Goal: Task Accomplishment & Management: Complete application form

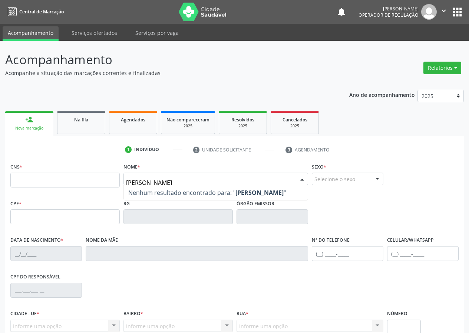
type input "[PERSON_NAME]"
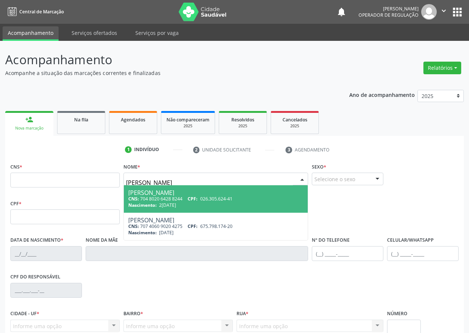
drag, startPoint x: 205, startPoint y: 181, endPoint x: 89, endPoint y: 181, distance: 116.1
click at [89, 181] on div "CNS * Nome * maria de lourdes monteiro Maria de Lourdes Monteiro Pereira CNS: 7…" at bounding box center [235, 179] width 452 height 37
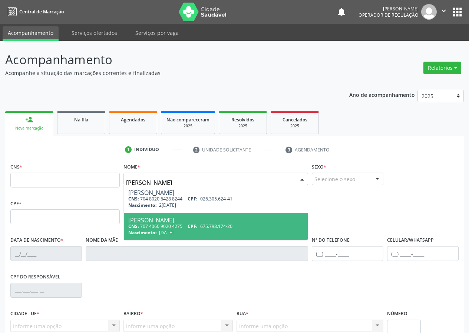
click at [171, 221] on div "Maria de Lourdes Monteiro Silva" at bounding box center [215, 220] width 175 height 6
type input "707 4060 9020 4275"
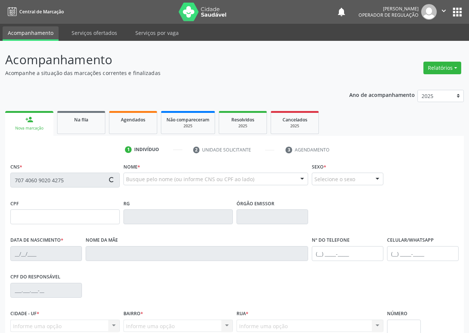
type input "675.798.174-20"
type input "15/12/1966"
type input "Josefa de Lima Monteiro"
type input "(83) 99189-1237"
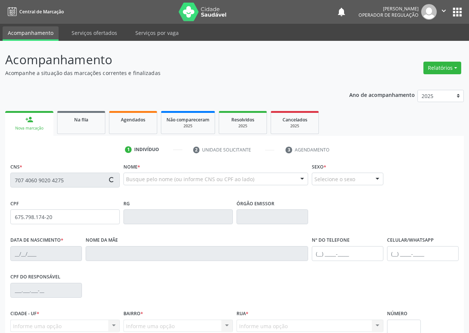
type input "7"
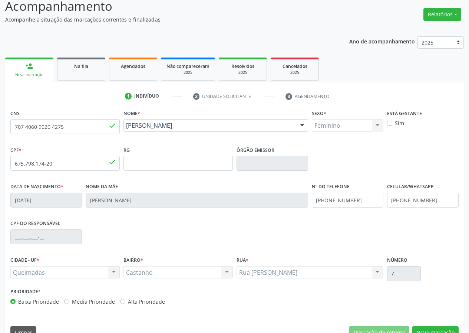
scroll to position [69, 0]
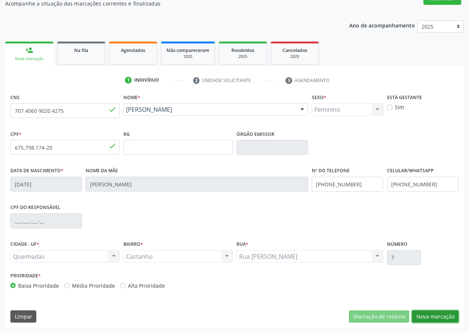
drag, startPoint x: 440, startPoint y: 314, endPoint x: 218, endPoint y: 249, distance: 231.7
click at [432, 315] on button "Nova marcação" at bounding box center [435, 316] width 47 height 13
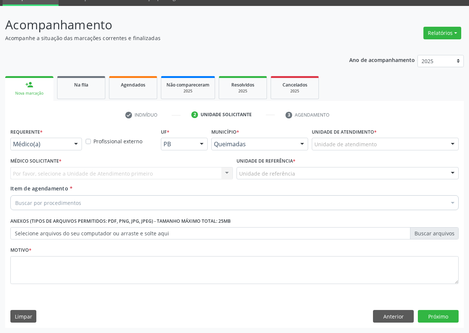
scroll to position [35, 0]
click at [76, 144] on div at bounding box center [75, 144] width 11 height 13
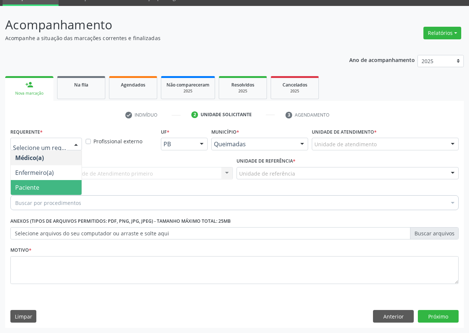
click at [68, 186] on span "Paciente" at bounding box center [46, 187] width 71 height 15
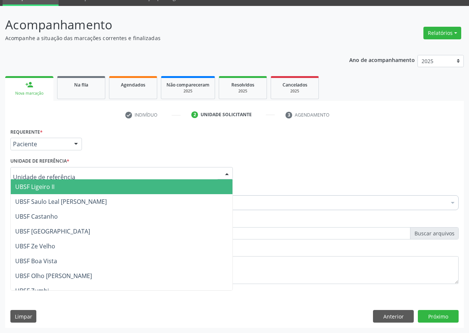
click at [209, 170] on div at bounding box center [121, 173] width 222 height 13
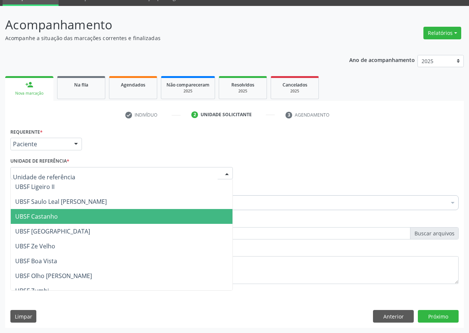
click at [51, 212] on span "UBSF Castanho" at bounding box center [36, 216] width 43 height 8
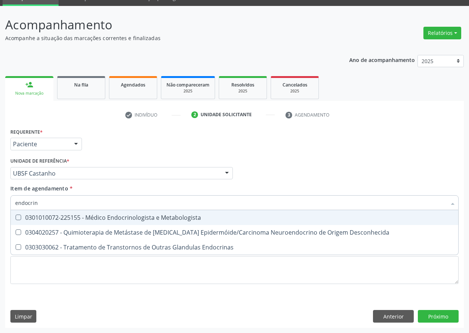
type input "endocrino"
click at [100, 215] on div "0301010072-225155 - Médico Endocrinologista e Metabologista" at bounding box center [234, 217] width 439 height 6
checkbox Metabologista "true"
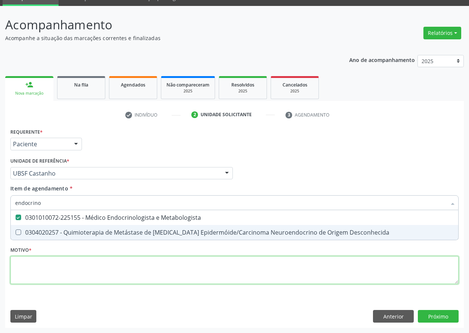
click at [56, 270] on div "Requerente * Paciente Médico(a) Enfermeiro(a) Paciente Nenhum resultado encontr…" at bounding box center [234, 210] width 448 height 168
checkbox Desconhecida "true"
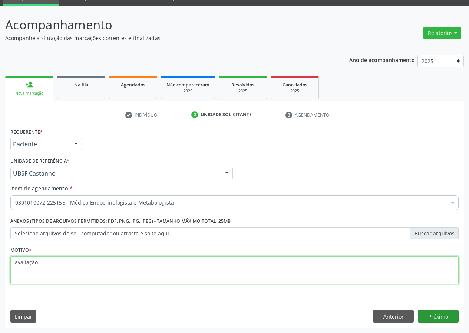
type textarea "avaliação"
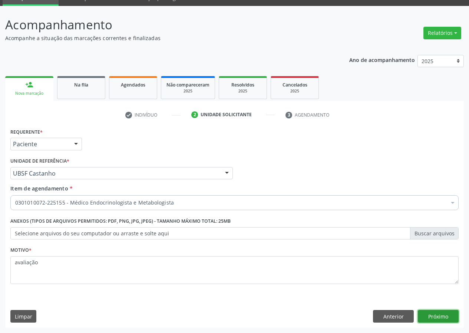
click at [446, 318] on button "Próximo" at bounding box center [438, 316] width 41 height 13
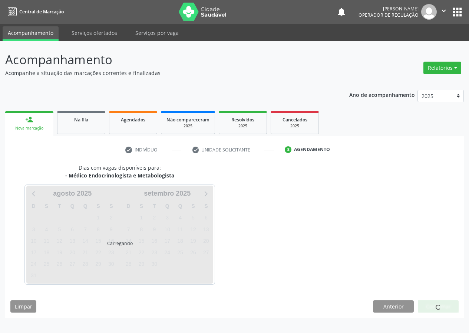
scroll to position [0, 0]
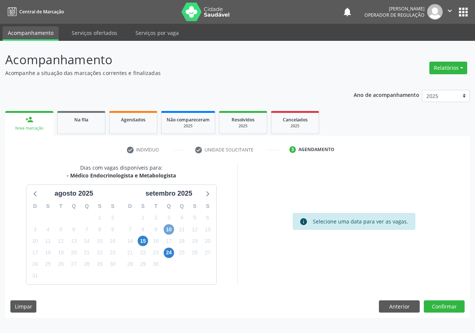
click at [169, 231] on span "10" at bounding box center [169, 229] width 10 height 10
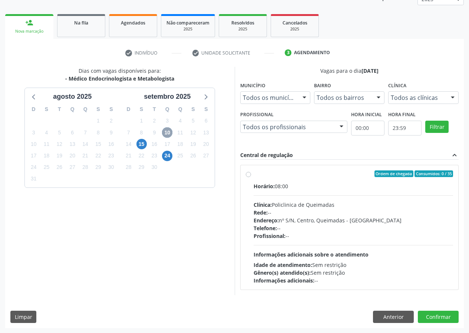
scroll to position [97, 0]
click at [254, 174] on label "Ordem de chegada Consumidos: 0 / 35 Horário: 08:00 Clínica: Policlinica de Quei…" at bounding box center [354, 227] width 200 height 114
click at [250, 174] on input "Ordem de chegada Consumidos: 0 / 35 Horário: 08:00 Clínica: Policlinica de Quei…" at bounding box center [248, 173] width 5 height 7
radio input "true"
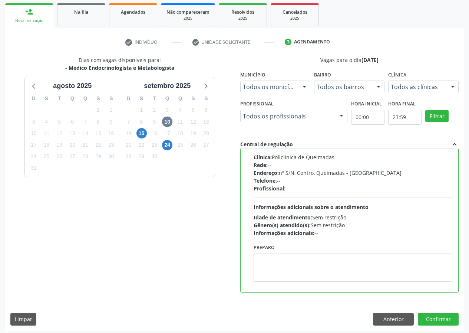
scroll to position [110, 0]
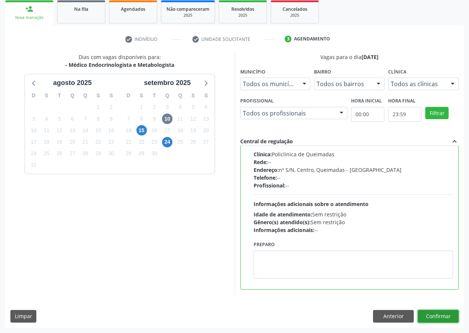
click at [448, 317] on button "Confirmar" at bounding box center [438, 316] width 41 height 13
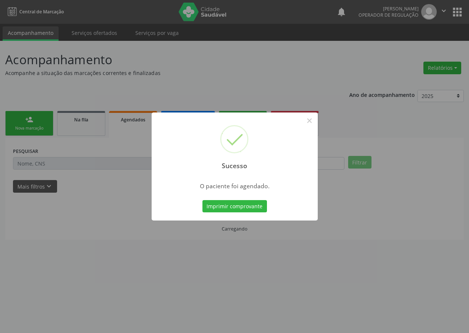
scroll to position [0, 0]
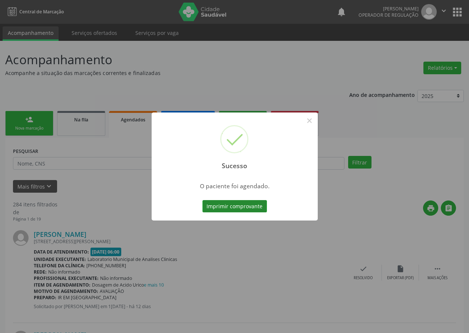
click at [234, 207] on button "Imprimir comprovante" at bounding box center [234, 206] width 65 height 13
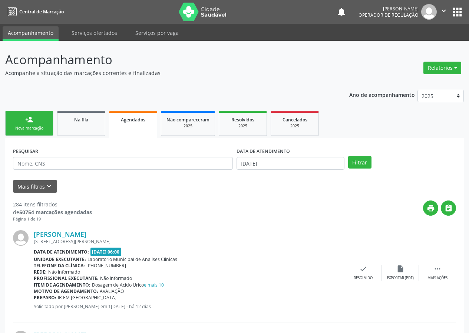
click at [126, 118] on span "Agendados" at bounding box center [133, 119] width 24 height 6
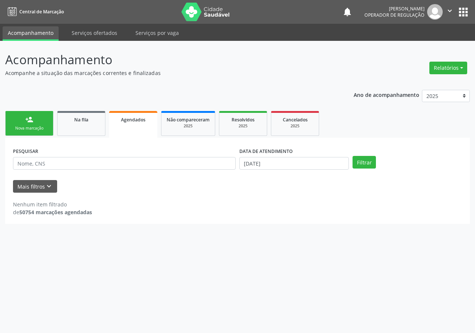
click at [128, 121] on span "Agendados" at bounding box center [133, 119] width 24 height 6
click at [129, 121] on span "Agendados" at bounding box center [133, 119] width 24 height 6
click at [297, 119] on span "Cancelados" at bounding box center [295, 119] width 25 height 6
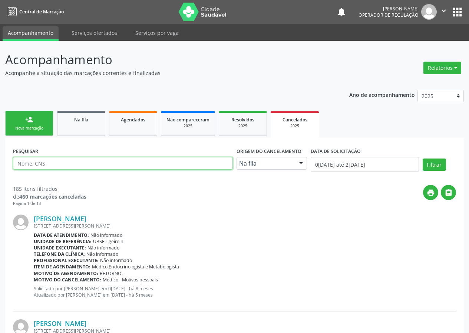
click at [32, 163] on input "text" at bounding box center [123, 163] width 220 height 13
drag, startPoint x: 88, startPoint y: 164, endPoint x: 4, endPoint y: 171, distance: 84.2
type input "maria de loudes monteiro da silva"
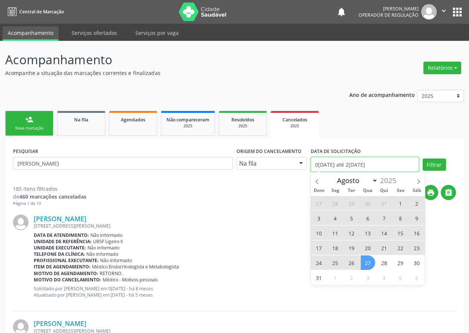
click at [334, 167] on input "01/01/2025 até 27/08/2025" at bounding box center [365, 164] width 108 height 15
click at [319, 234] on span "10" at bounding box center [319, 232] width 14 height 14
type input "10/08/2025"
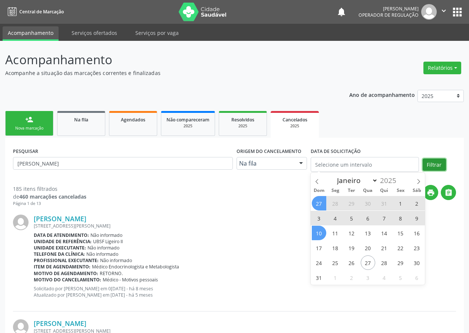
click at [438, 164] on button "Filtrar" at bounding box center [434, 164] width 23 height 13
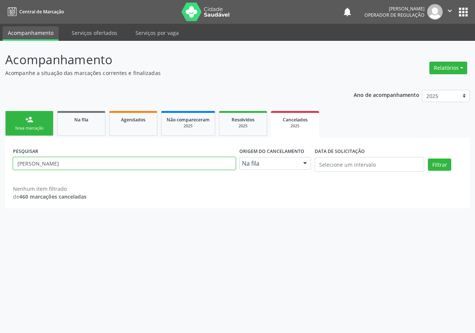
drag, startPoint x: 104, startPoint y: 160, endPoint x: 0, endPoint y: 171, distance: 104.4
click at [0, 171] on div "Acompanhamento Acompanhe a situação das marcações correntes e finalizadas Relat…" at bounding box center [237, 187] width 475 height 292
click at [149, 225] on div "Acompanhamento Acompanhe a situação das marcações correntes e finalizadas Relat…" at bounding box center [237, 187] width 475 height 292
click at [28, 121] on div "person_add" at bounding box center [29, 119] width 8 height 8
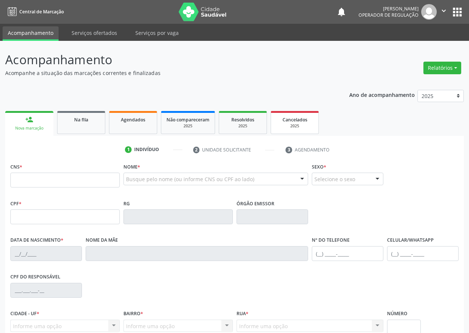
click at [294, 119] on span "Cancelados" at bounding box center [295, 119] width 25 height 6
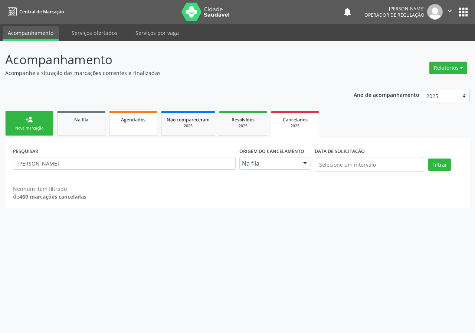
click at [135, 118] on span "Agendados" at bounding box center [133, 119] width 24 height 6
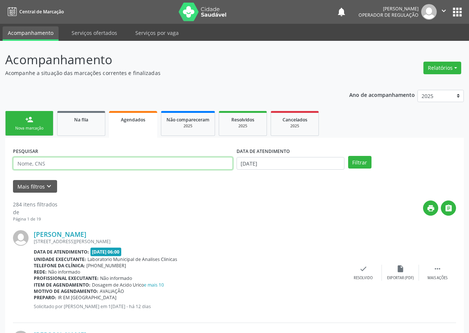
click at [28, 164] on input "text" at bounding box center [123, 163] width 220 height 13
type input "MARIA DE LOURDES MONTEIRO SILVA"
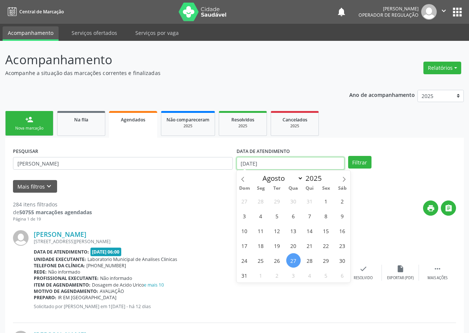
click at [299, 161] on input "27/08/2025" at bounding box center [291, 163] width 108 height 13
click at [245, 231] on span "10" at bounding box center [244, 230] width 14 height 14
type input "10/08/2025"
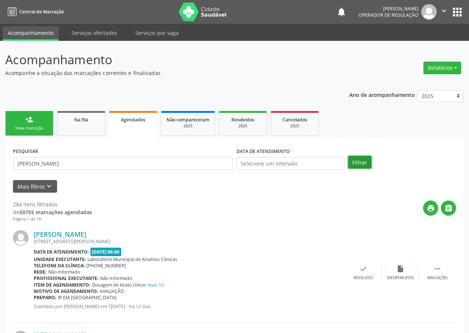
click at [366, 164] on button "Filtrar" at bounding box center [359, 162] width 23 height 13
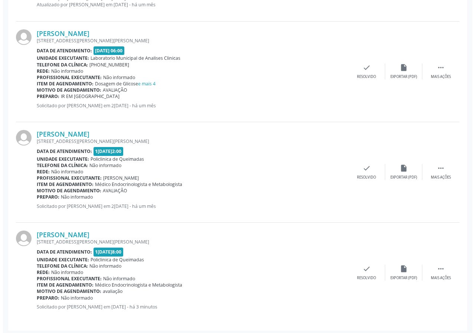
scroll to position [612, 0]
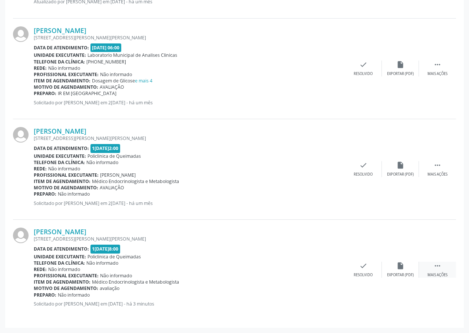
click at [437, 265] on icon "" at bounding box center [437, 265] width 8 height 8
click at [327, 266] on icon "cancel" at bounding box center [326, 265] width 8 height 8
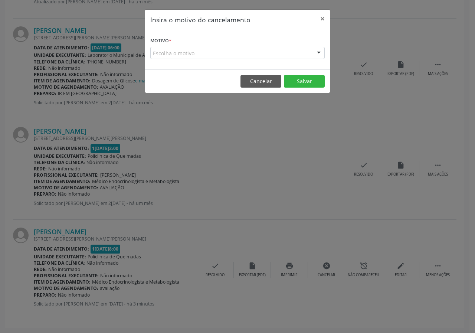
click at [318, 51] on div at bounding box center [318, 53] width 11 height 13
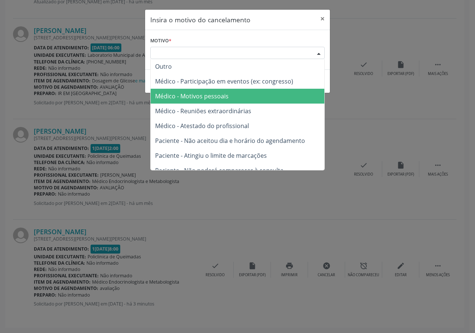
scroll to position [37, 0]
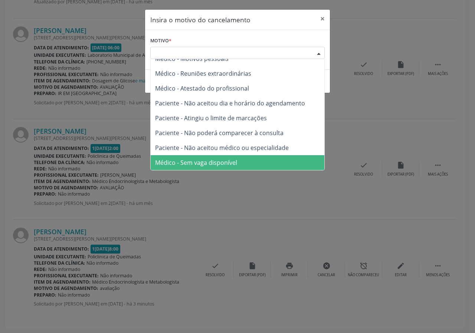
click at [230, 161] on span "Médico - Sem vaga disponível" at bounding box center [196, 162] width 82 height 8
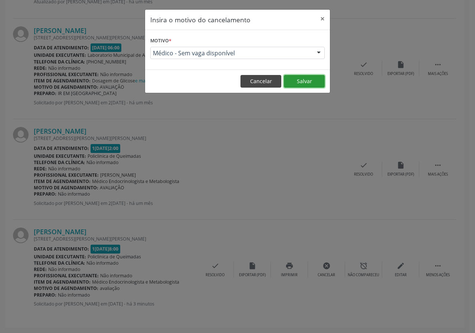
drag, startPoint x: 306, startPoint y: 80, endPoint x: 280, endPoint y: 83, distance: 26.5
click at [306, 79] on button "Salvar" at bounding box center [304, 81] width 41 height 13
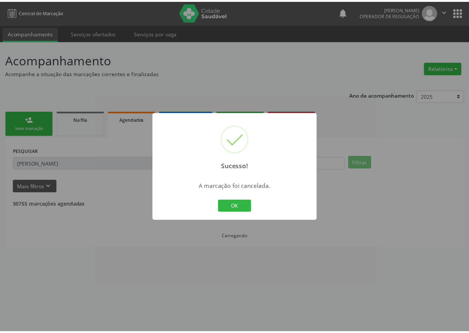
scroll to position [0, 0]
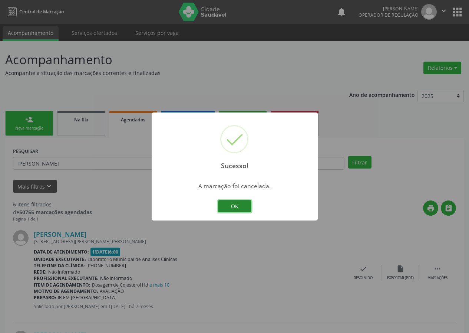
click at [240, 207] on button "OK" at bounding box center [234, 206] width 33 height 13
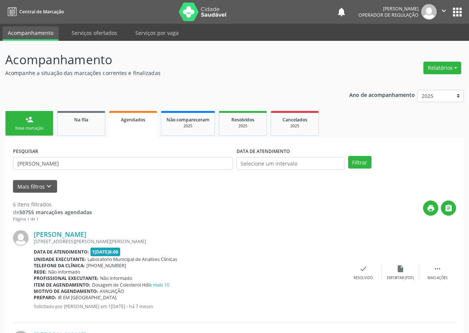
click at [23, 123] on link "person_add Nova marcação" at bounding box center [29, 123] width 48 height 25
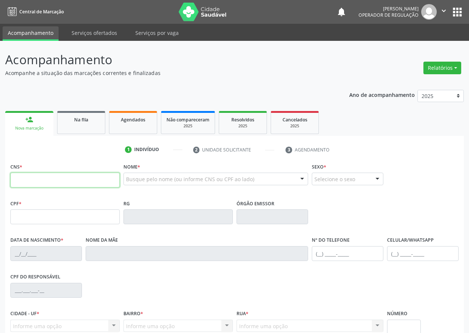
click at [23, 184] on input "text" at bounding box center [64, 179] width 109 height 15
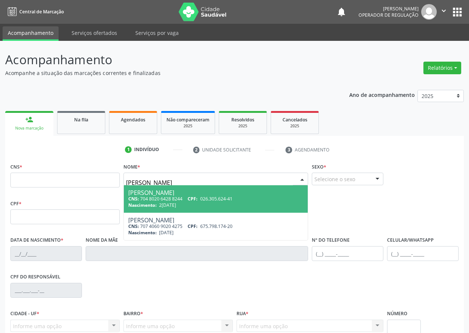
type input "maria de lourdes monteiro da"
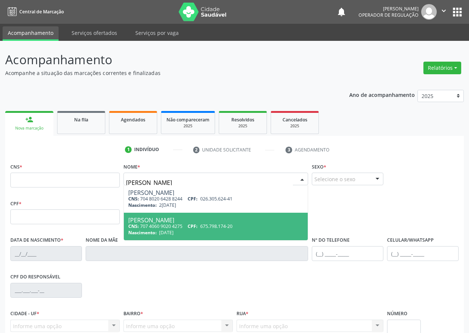
click at [148, 222] on div "Maria de Lourdes Monteiro Silva" at bounding box center [215, 220] width 175 height 6
type input "707 4060 9020 4275"
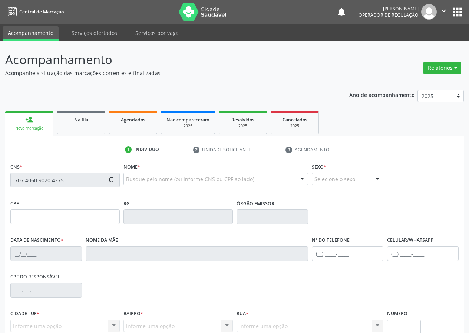
type input "675.798.174-20"
type input "15/12/1966"
type input "Josefa de Lima Monteiro"
type input "(83) 99189-1237"
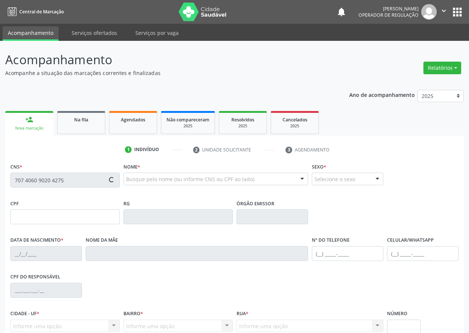
type input "7"
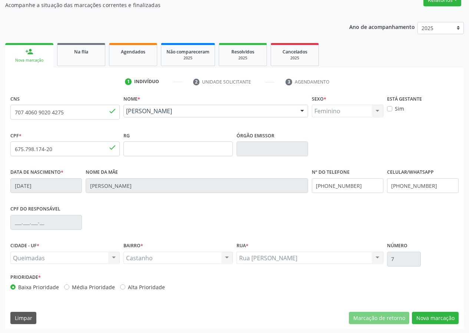
scroll to position [69, 0]
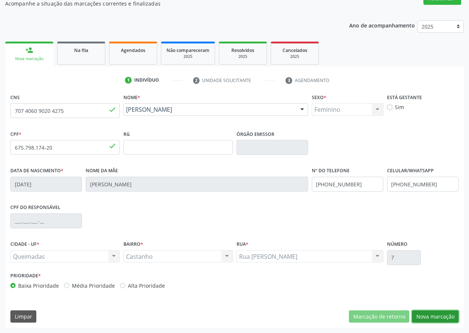
click at [434, 315] on button "Nova marcação" at bounding box center [435, 316] width 47 height 13
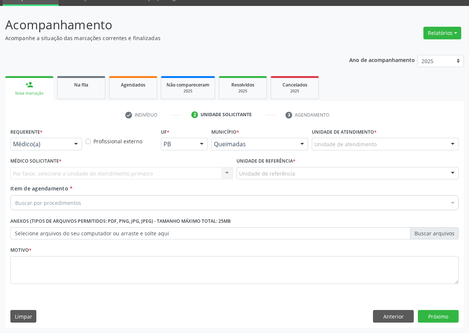
scroll to position [35, 0]
click at [75, 143] on div at bounding box center [75, 144] width 11 height 13
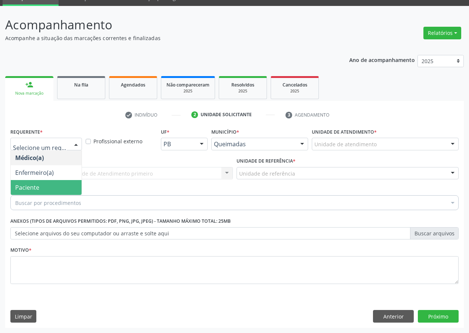
click at [59, 183] on span "Paciente" at bounding box center [46, 187] width 71 height 15
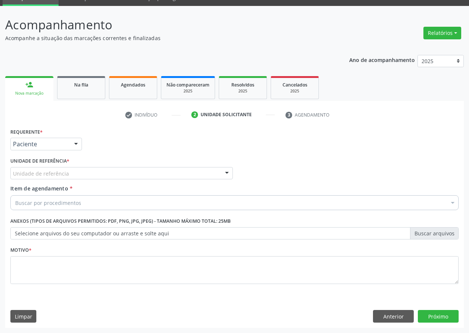
click at [224, 173] on div at bounding box center [226, 173] width 11 height 13
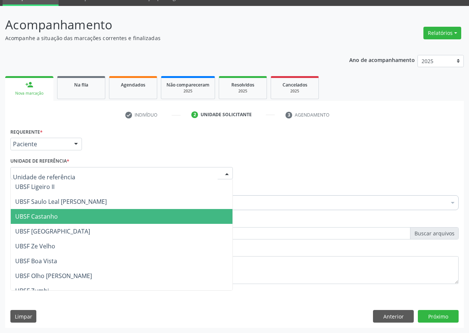
click at [57, 212] on span "UBSF Castanho" at bounding box center [36, 216] width 43 height 8
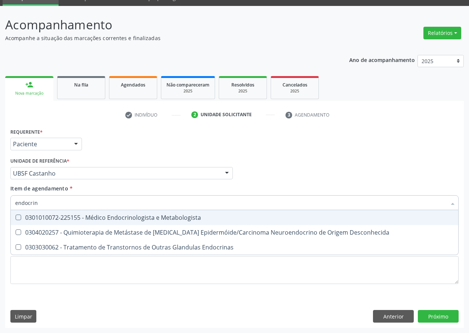
type input "endocrino"
click at [118, 217] on div "0301010072-225155 - Médico Endocrinologista e Metabologista" at bounding box center [234, 217] width 439 height 6
checkbox Metabologista "true"
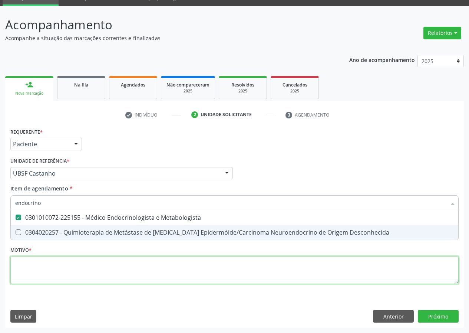
click at [37, 275] on div "Requerente * Paciente Médico(a) Enfermeiro(a) Paciente Nenhum resultado encontr…" at bounding box center [234, 210] width 448 height 168
checkbox Desconhecida "true"
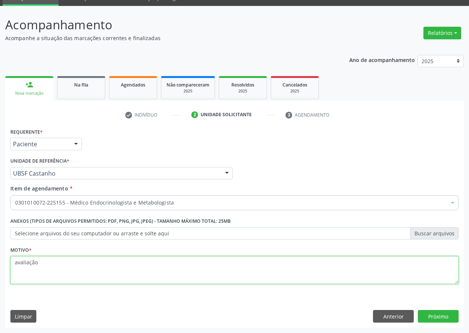
type textarea "avaliação"
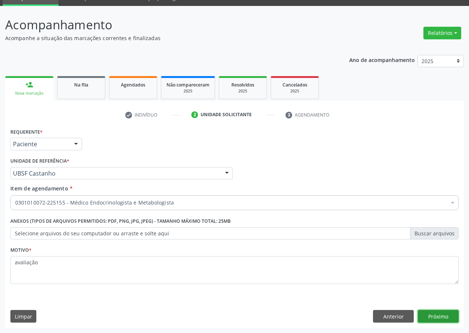
click at [436, 315] on button "Próximo" at bounding box center [438, 316] width 41 height 13
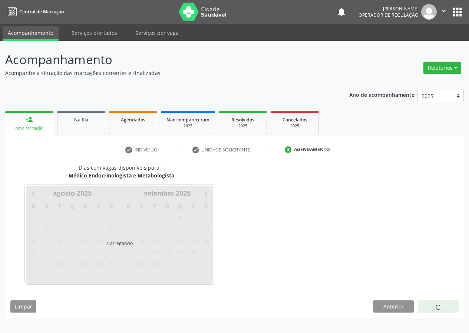
scroll to position [0, 0]
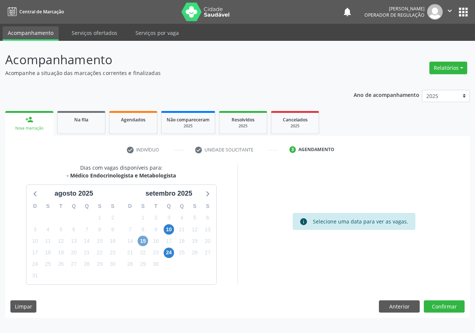
click at [142, 238] on span "15" at bounding box center [143, 240] width 10 height 10
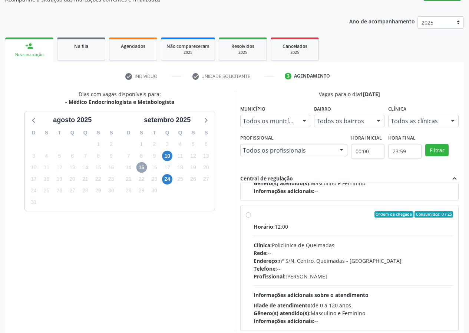
scroll to position [117, 0]
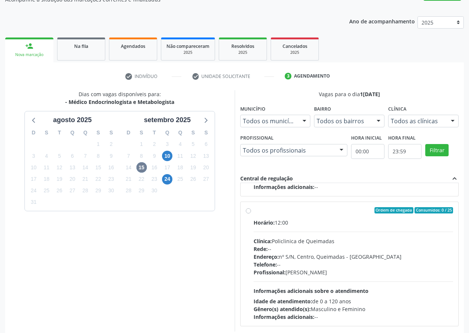
click at [254, 210] on label "Ordem de chegada Consumidos: 0 / 25 Horário: 12:00 Clínica: Policlinica de Quei…" at bounding box center [354, 264] width 200 height 114
click at [248, 210] on input "Ordem de chegada Consumidos: 0 / 25 Horário: 12:00 Clínica: Policlinica de Quei…" at bounding box center [248, 210] width 5 height 7
radio input "true"
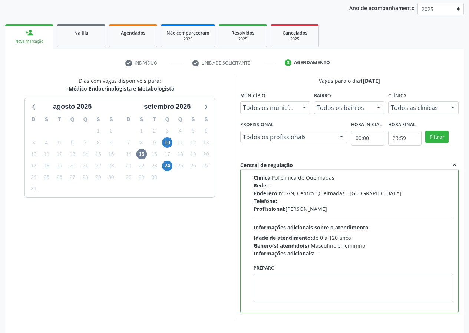
scroll to position [110, 0]
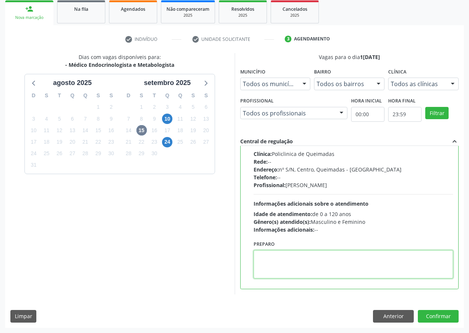
drag, startPoint x: 276, startPoint y: 260, endPoint x: 277, endPoint y: 248, distance: 11.9
click at [277, 254] on textarea at bounding box center [354, 264] width 200 height 28
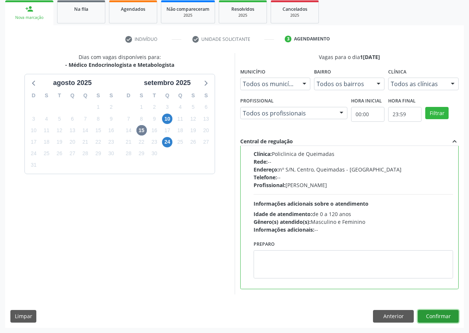
drag, startPoint x: 434, startPoint y: 314, endPoint x: 349, endPoint y: 293, distance: 87.9
click at [433, 314] on button "Confirmar" at bounding box center [438, 316] width 41 height 13
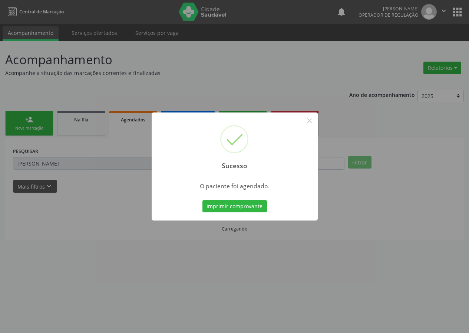
scroll to position [0, 0]
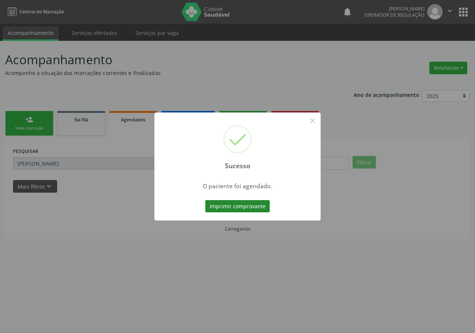
click at [231, 208] on button "Imprimir comprovante" at bounding box center [237, 206] width 65 height 13
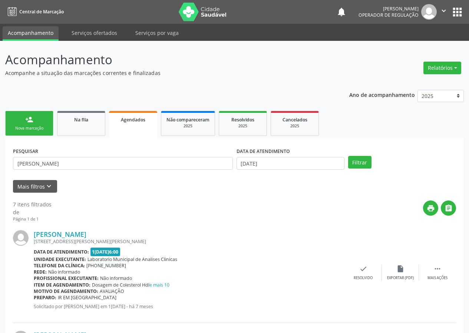
click at [33, 129] on div "Nova marcação" at bounding box center [29, 128] width 37 height 6
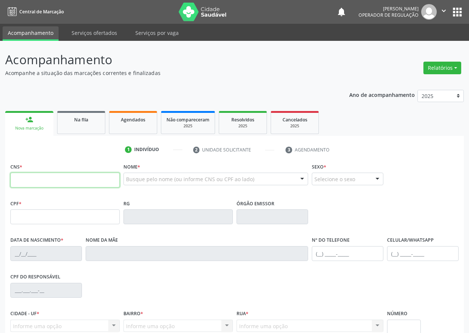
click at [18, 182] on input "text" at bounding box center [64, 179] width 109 height 15
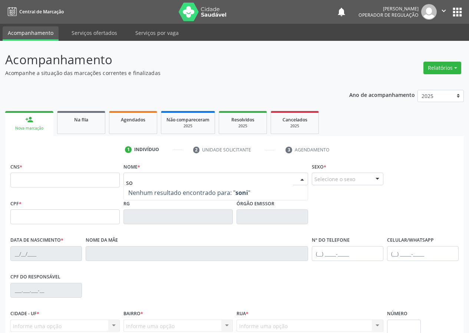
type input "s"
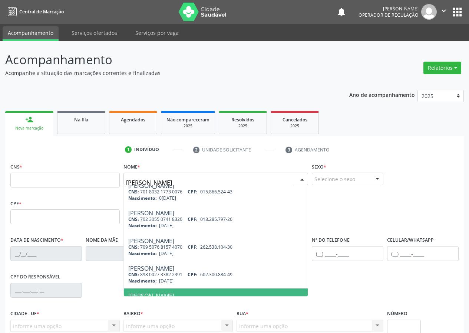
scroll to position [117, 0]
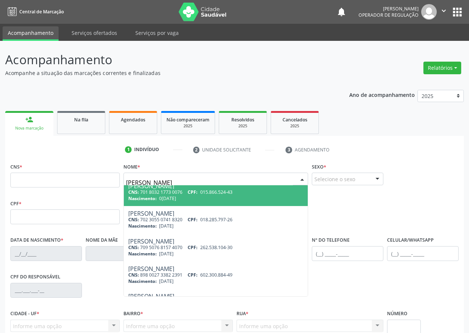
drag, startPoint x: 145, startPoint y: 181, endPoint x: 126, endPoint y: 185, distance: 18.8
click at [126, 185] on div "SONIA MARIA Merisonia Maria da Silva CNS: 708 1035 8819 1630 CPF: 768.740.364-9…" at bounding box center [215, 178] width 185 height 13
click at [165, 180] on input "SONIA MARIA" at bounding box center [209, 182] width 167 height 15
click at [126, 183] on input "SONIA MARIA GOMES" at bounding box center [209, 182] width 167 height 15
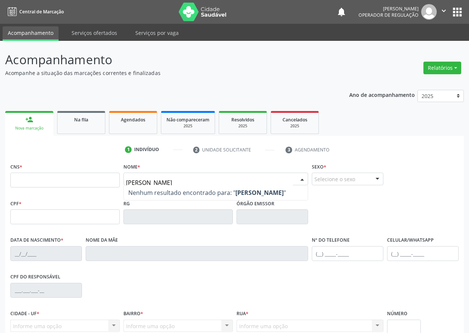
scroll to position [0, 0]
click at [176, 182] on input "MARIA GOMES" at bounding box center [209, 182] width 167 height 15
drag, startPoint x: 176, startPoint y: 182, endPoint x: 115, endPoint y: 179, distance: 60.9
click at [115, 179] on div "CNS * Nome * MARIA GOMES Nenhum resultado encontrado para: " MARIA GOMES " Não …" at bounding box center [235, 179] width 452 height 37
type input "SONIA MARIA GOMES"
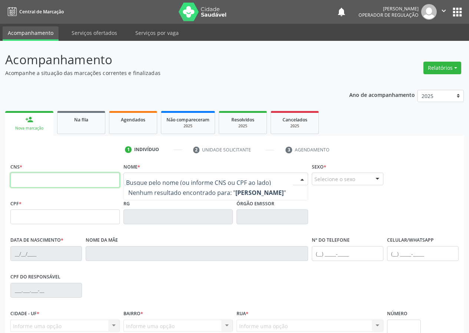
click at [19, 178] on input "text" at bounding box center [64, 179] width 109 height 15
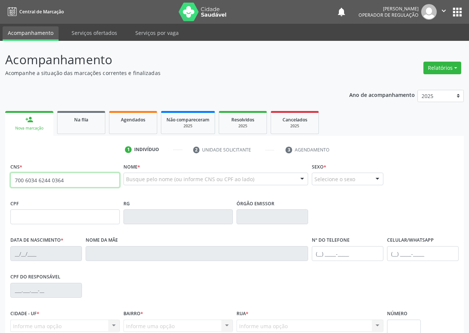
type input "700 6034 6244 0364"
type input "014.635.147-94"
type input "04/09/2012"
type input "Ana Kaline Gomes de Andrade"
type input "(83) 99152-3654"
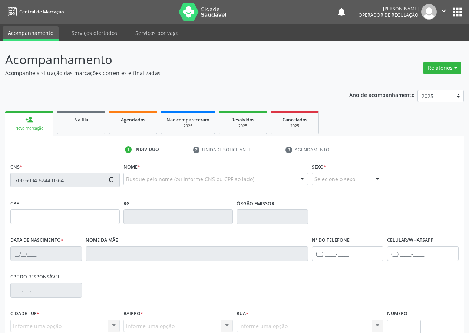
type input "115.497.384-02"
type input "558"
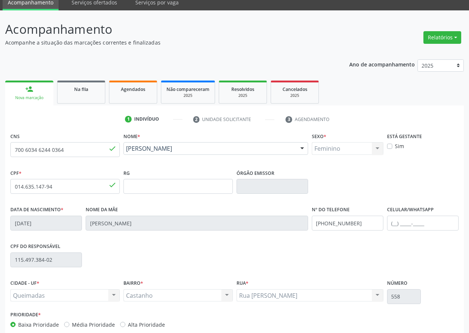
scroll to position [69, 0]
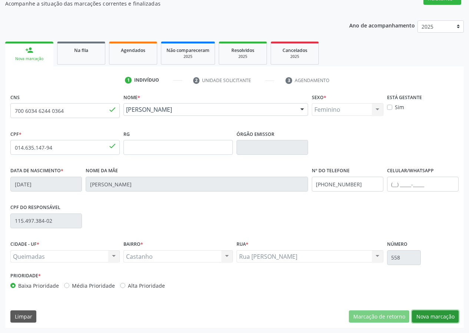
drag, startPoint x: 435, startPoint y: 314, endPoint x: 306, endPoint y: 303, distance: 130.3
click at [433, 313] on button "Nova marcação" at bounding box center [435, 316] width 47 height 13
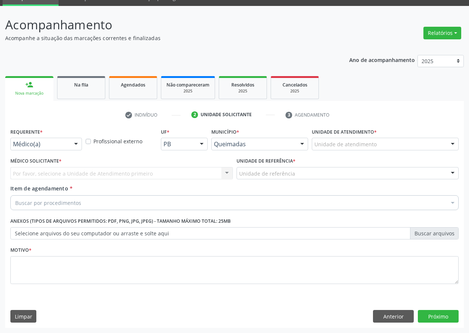
scroll to position [35, 0]
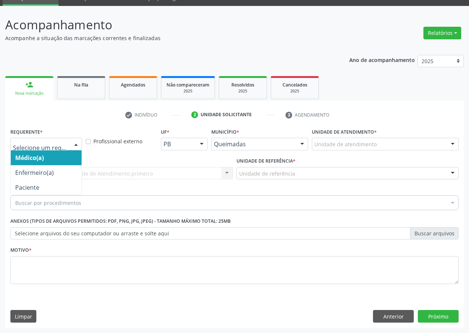
drag, startPoint x: 78, startPoint y: 144, endPoint x: 52, endPoint y: 172, distance: 38.6
click at [76, 146] on div at bounding box center [75, 144] width 11 height 13
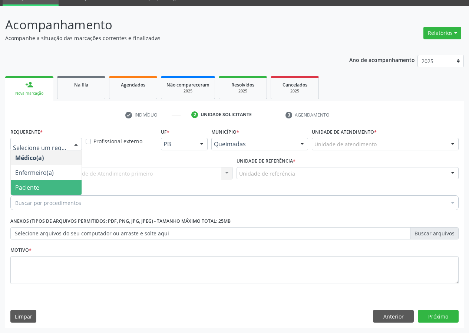
drag, startPoint x: 58, startPoint y: 186, endPoint x: 161, endPoint y: 171, distance: 104.1
click at [63, 185] on span "Paciente" at bounding box center [46, 187] width 71 height 15
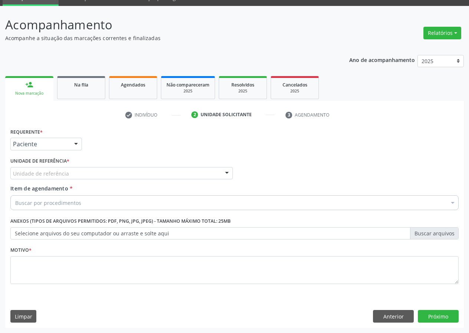
drag, startPoint x: 225, startPoint y: 176, endPoint x: 152, endPoint y: 208, distance: 79.7
click at [224, 176] on div at bounding box center [226, 173] width 11 height 13
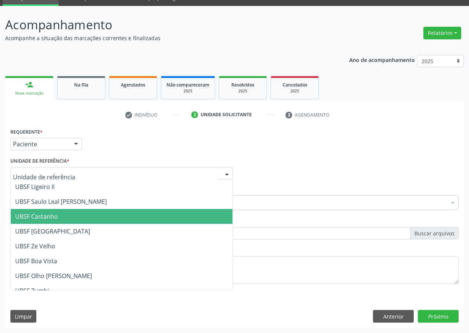
click at [27, 218] on span "UBSF Castanho" at bounding box center [36, 216] width 43 height 8
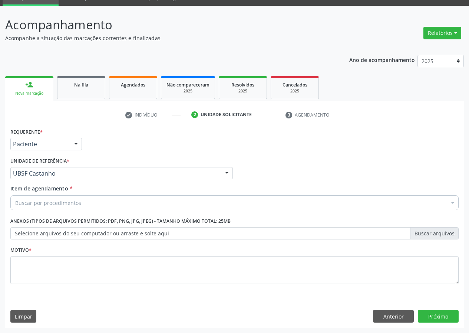
drag, startPoint x: 23, startPoint y: 203, endPoint x: 31, endPoint y: 197, distance: 10.0
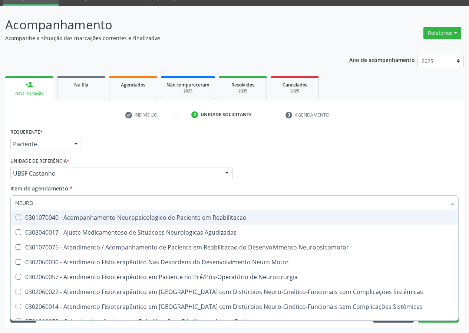
type input "NEUROC"
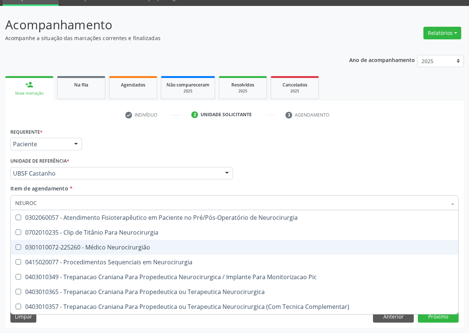
drag, startPoint x: 118, startPoint y: 248, endPoint x: 62, endPoint y: 248, distance: 55.2
click at [107, 248] on div "0301010072-225260 - Médico Neurocirurgião" at bounding box center [234, 247] width 439 height 6
checkbox Neurocirurgião "true"
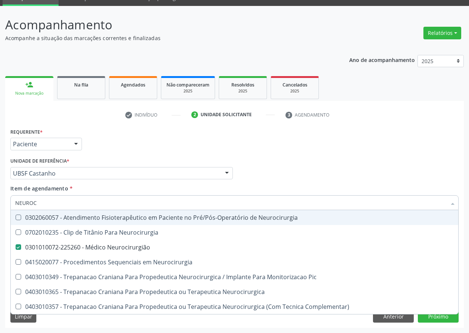
drag, startPoint x: 266, startPoint y: 148, endPoint x: 0, endPoint y: 332, distance: 323.5
click at [255, 156] on div "Requerente * Paciente Médico(a) Enfermeiro(a) Paciente Nenhum resultado encontr…" at bounding box center [234, 210] width 448 height 168
checkbox Neurocirurgia "true"
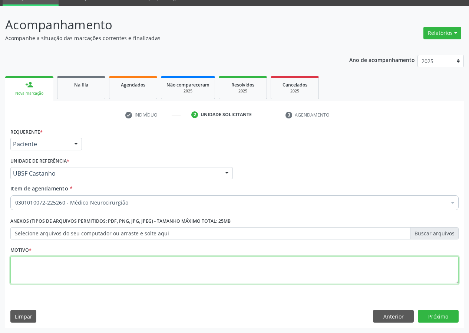
click at [43, 272] on textarea at bounding box center [234, 270] width 448 height 28
type textarea "AVALIAÇÃO"
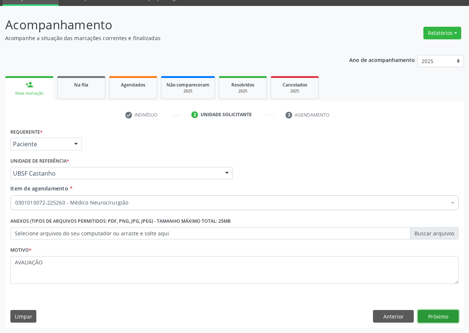
click at [442, 312] on button "Próximo" at bounding box center [438, 316] width 41 height 13
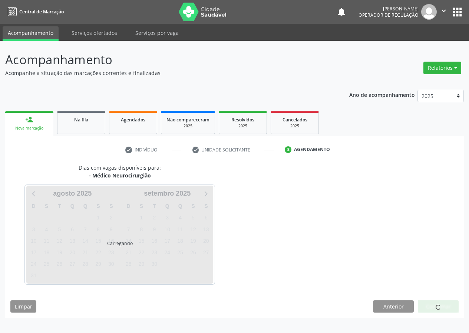
scroll to position [0, 0]
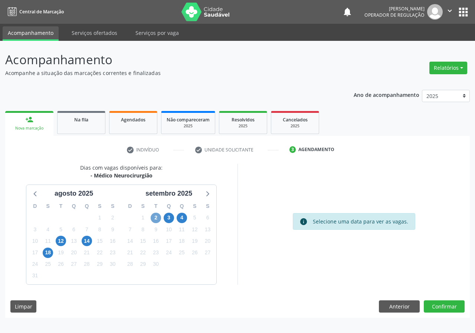
click at [157, 220] on span "2" at bounding box center [156, 217] width 10 height 10
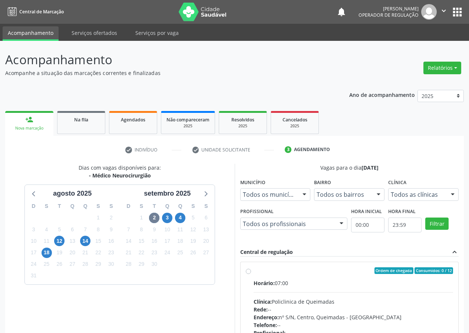
click at [254, 269] on label "Ordem de chegada Consumidos: 0 / 12 Horário: 07:00 Clínica: Policlinica de Quei…" at bounding box center [354, 324] width 200 height 114
click at [249, 269] on input "Ordem de chegada Consumidos: 0 / 12 Horário: 07:00 Clínica: Policlinica de Quei…" at bounding box center [248, 270] width 5 height 7
radio input "true"
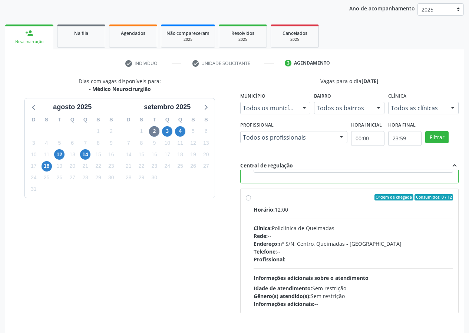
scroll to position [110, 0]
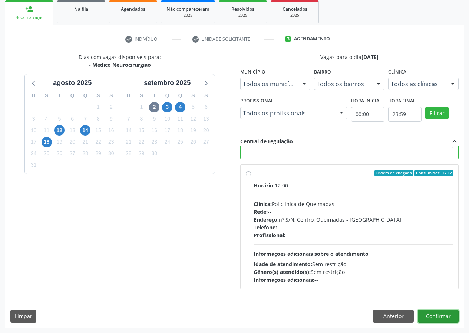
drag, startPoint x: 439, startPoint y: 316, endPoint x: 359, endPoint y: 313, distance: 80.5
click at [439, 316] on button "Confirmar" at bounding box center [438, 316] width 41 height 13
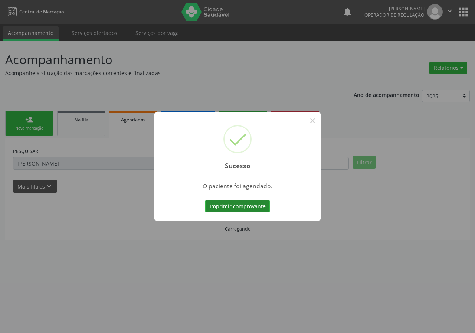
click at [252, 208] on button "Imprimir comprovante" at bounding box center [237, 206] width 65 height 13
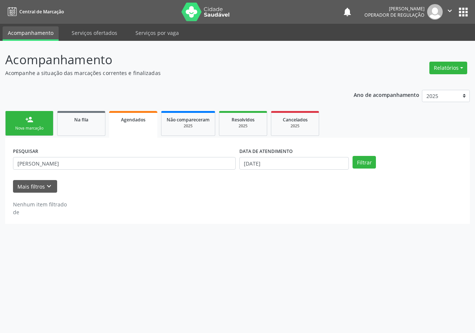
click at [20, 123] on link "person_add Nova marcação" at bounding box center [29, 123] width 48 height 25
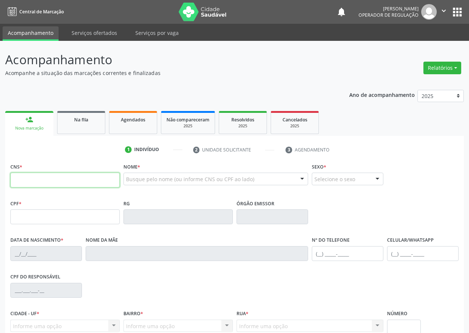
click at [21, 178] on input "text" at bounding box center [64, 179] width 109 height 15
type input "708 2006 5087 5344"
type input "423.996.104-15"
type input "29/06/1962"
type input "Maria Jose da Silva"
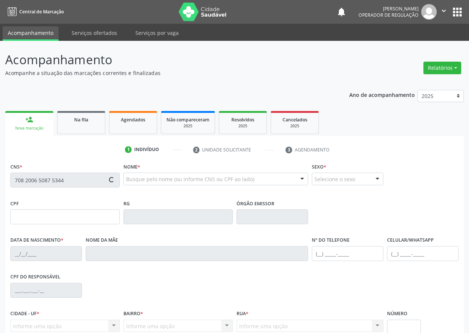
type input "(83) 99359-7849"
type input "355"
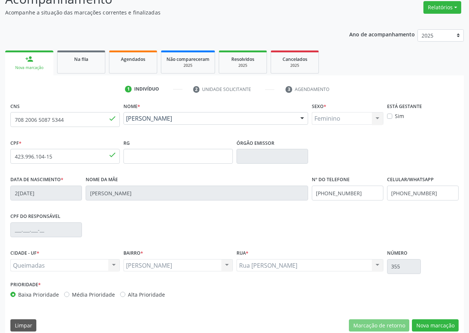
scroll to position [69, 0]
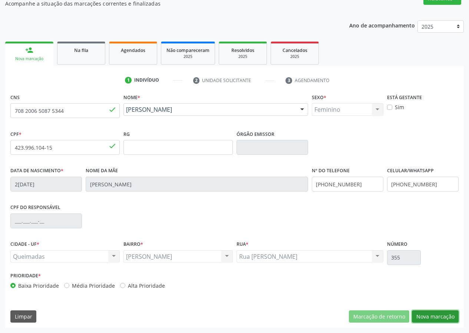
drag, startPoint x: 428, startPoint y: 314, endPoint x: 91, endPoint y: 281, distance: 337.9
click at [423, 314] on button "Nova marcação" at bounding box center [435, 316] width 47 height 13
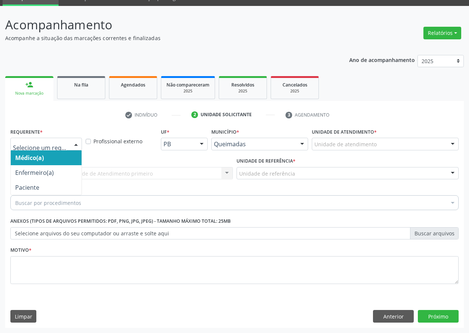
drag, startPoint x: 75, startPoint y: 145, endPoint x: 75, endPoint y: 182, distance: 36.7
click at [74, 147] on div at bounding box center [75, 144] width 11 height 13
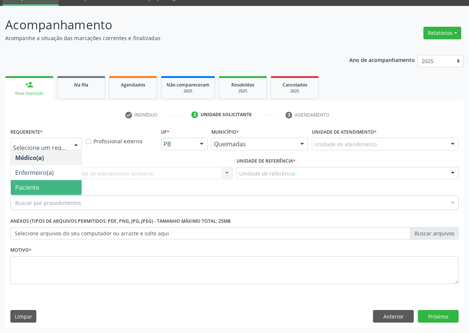
drag, startPoint x: 69, startPoint y: 186, endPoint x: 199, endPoint y: 173, distance: 130.0
click at [74, 185] on span "Paciente" at bounding box center [46, 187] width 71 height 15
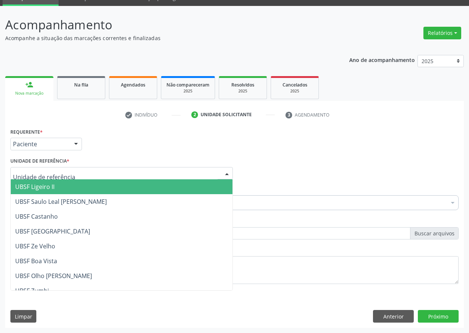
click at [218, 174] on div at bounding box center [121, 173] width 222 height 13
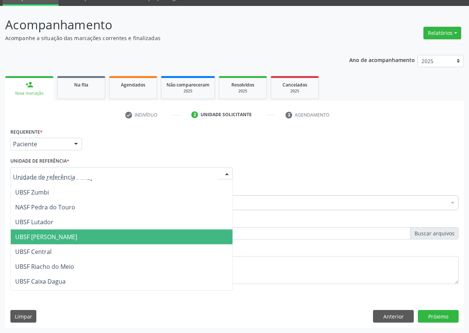
scroll to position [111, 0]
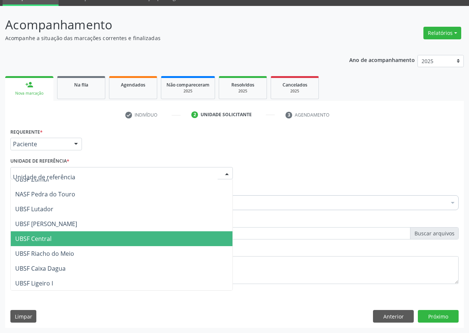
click at [43, 242] on span "UBSF Central" at bounding box center [33, 238] width 36 height 8
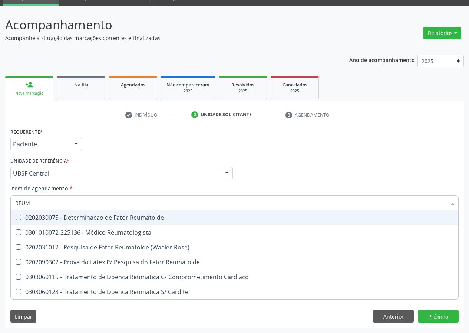
type input "REUMA"
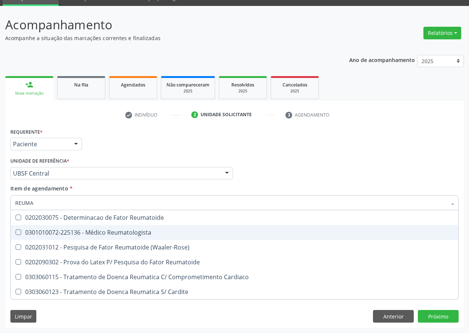
drag, startPoint x: 126, startPoint y: 231, endPoint x: 20, endPoint y: 238, distance: 105.9
click at [122, 231] on div "0301010072-225136 - Médico Reumatologista" at bounding box center [234, 232] width 439 height 6
checkbox Reumatologista "true"
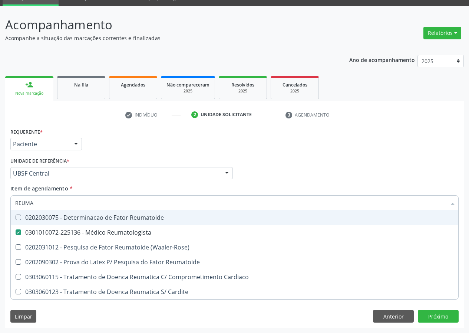
drag, startPoint x: 284, startPoint y: 155, endPoint x: 0, endPoint y: 285, distance: 312.6
click at [284, 155] on div "Requerente * Paciente Médico(a) Enfermeiro(a) Paciente Nenhum resultado encontr…" at bounding box center [234, 210] width 448 height 168
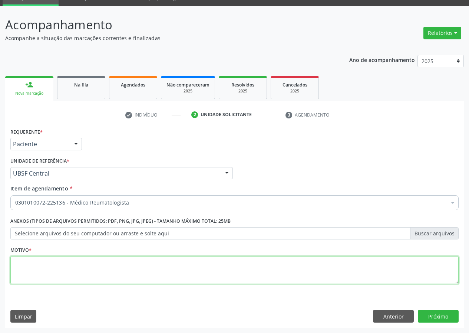
click at [28, 270] on textarea at bounding box center [234, 270] width 448 height 28
type textarea "AVALIAÇÃO"
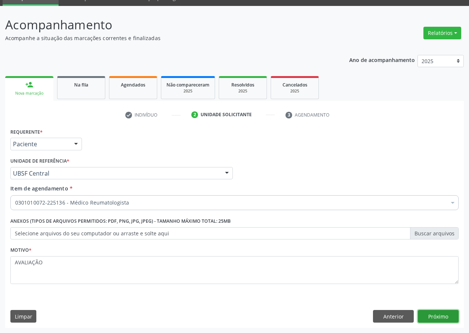
click at [435, 314] on button "Próximo" at bounding box center [438, 316] width 41 height 13
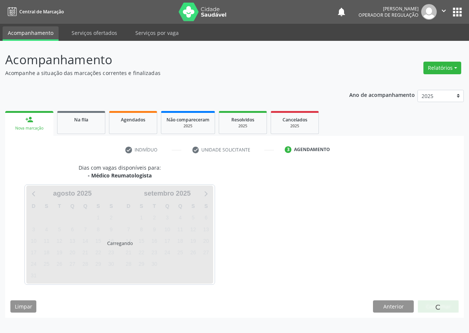
scroll to position [0, 0]
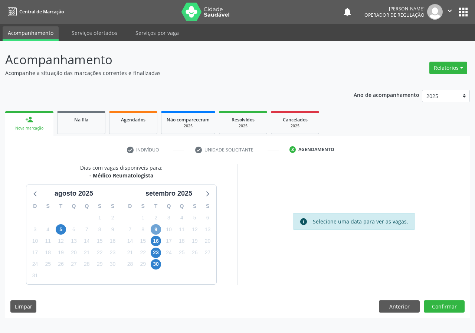
click at [156, 228] on span "9" at bounding box center [156, 229] width 10 height 10
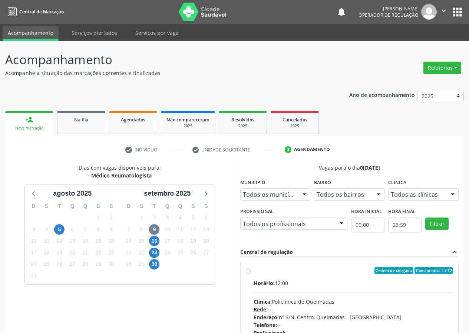
click at [254, 271] on label "Ordem de chegada Consumidos: 1 / 12 Horário: 12:00 Clínica: Policlinica de Quei…" at bounding box center [354, 324] width 200 height 114
click at [247, 271] on input "Ordem de chegada Consumidos: 1 / 12 Horário: 12:00 Clínica: Policlinica de Quei…" at bounding box center [248, 270] width 5 height 7
radio input "true"
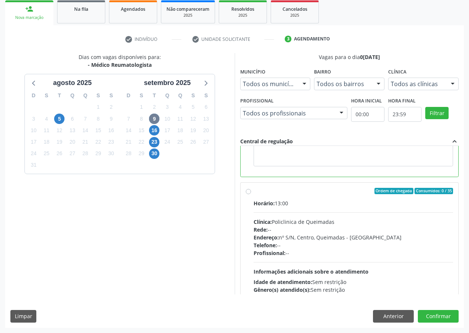
scroll to position [167, 0]
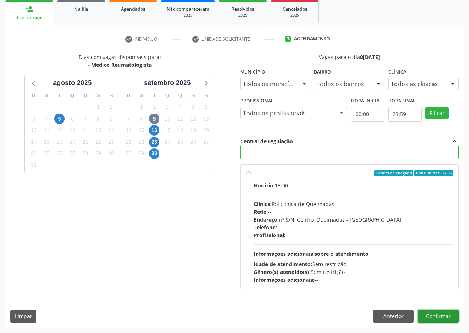
click at [437, 314] on button "Confirmar" at bounding box center [438, 316] width 41 height 13
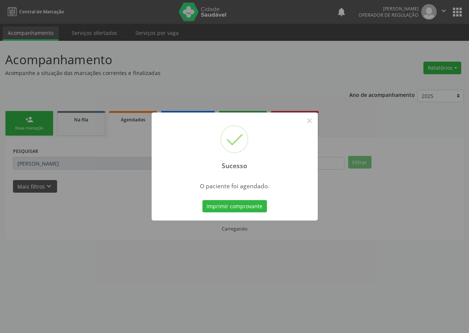
scroll to position [0, 0]
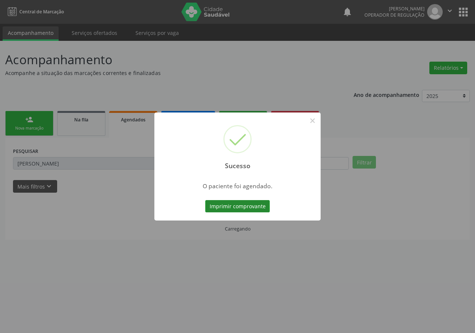
click at [225, 205] on button "Imprimir comprovante" at bounding box center [237, 206] width 65 height 13
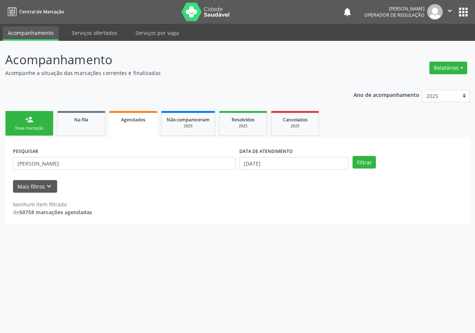
click at [21, 126] on div "Nova marcação" at bounding box center [29, 128] width 37 height 6
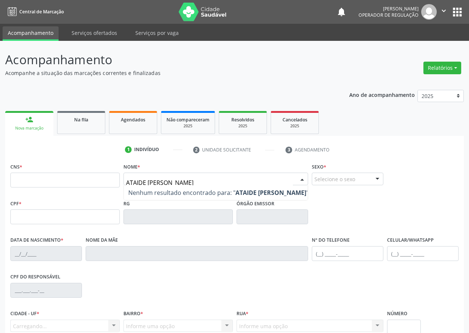
type input "ATAIDE FRANCISCO DE SOUZ"
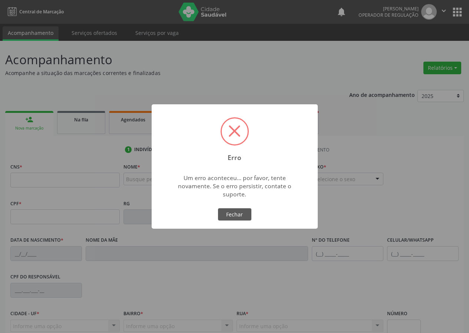
drag, startPoint x: 235, startPoint y: 215, endPoint x: 164, endPoint y: 200, distance: 72.0
click at [231, 213] on button "Fechar" at bounding box center [234, 214] width 33 height 13
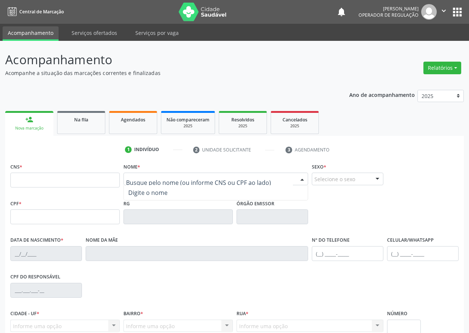
click at [137, 182] on input "text" at bounding box center [209, 182] width 167 height 15
drag, startPoint x: 126, startPoint y: 181, endPoint x: 143, endPoint y: 180, distance: 17.1
click at [138, 179] on input "TAIDE FRANCISCO DE SOUZA" at bounding box center [209, 182] width 167 height 15
drag, startPoint x: 133, startPoint y: 180, endPoint x: 129, endPoint y: 181, distance: 3.9
click at [124, 182] on div "AE FRANCISCO DE SOUZA" at bounding box center [215, 178] width 185 height 13
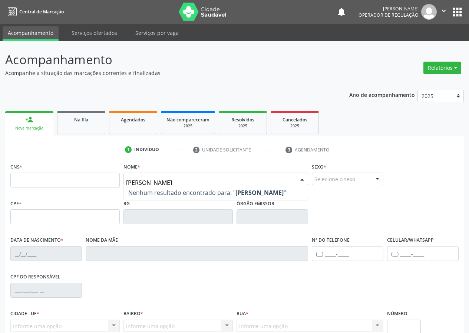
drag, startPoint x: 192, startPoint y: 179, endPoint x: 105, endPoint y: 178, distance: 87.2
click at [106, 181] on div "CNS * Nome * FRANCISCO DE SOUZA Nenhum resultado encontrado para: " FRANCISCO D…" at bounding box center [235, 179] width 452 height 37
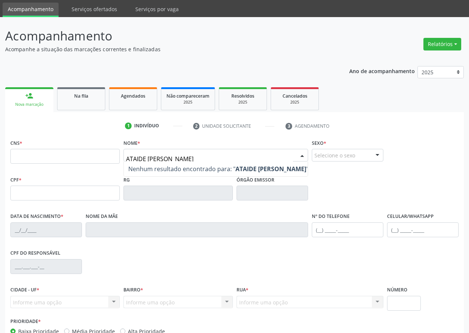
scroll to position [37, 0]
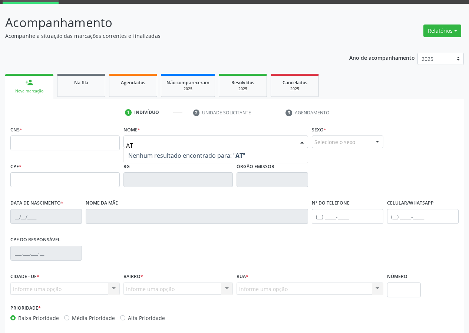
type input "A"
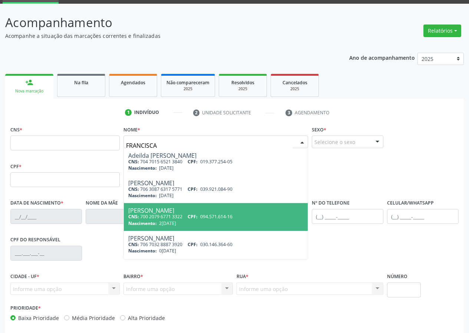
type input "FRANCISCA S"
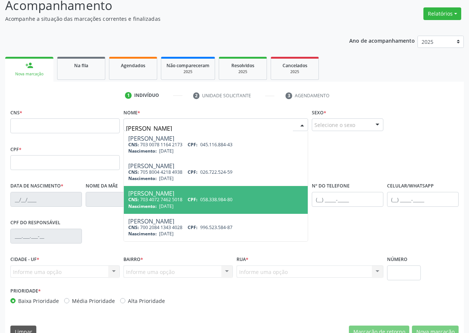
scroll to position [69, 0]
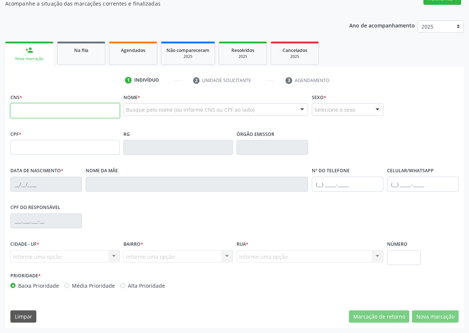
click at [13, 110] on input "text" at bounding box center [64, 110] width 109 height 15
type input "704 5073 4227 4715"
type input "032.533.797-79"
type input "27/07/1964"
type input "Maria Xavier de Souza"
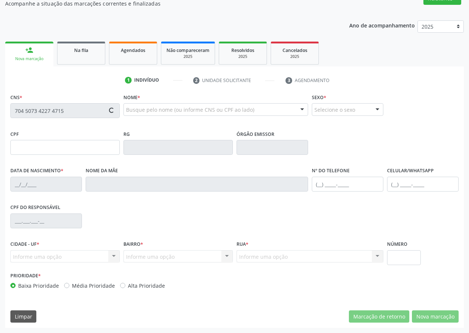
type input "(83) 3392-2246"
type input "602.299.424-15"
type input "247"
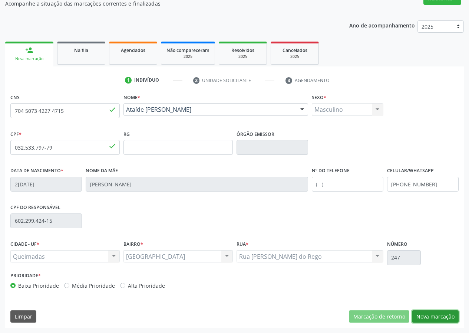
drag, startPoint x: 439, startPoint y: 315, endPoint x: 434, endPoint y: 313, distance: 5.6
click at [439, 314] on button "Nova marcação" at bounding box center [435, 316] width 47 height 13
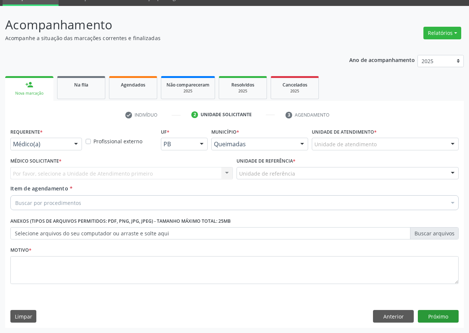
scroll to position [35, 0]
click at [77, 144] on div at bounding box center [75, 144] width 11 height 13
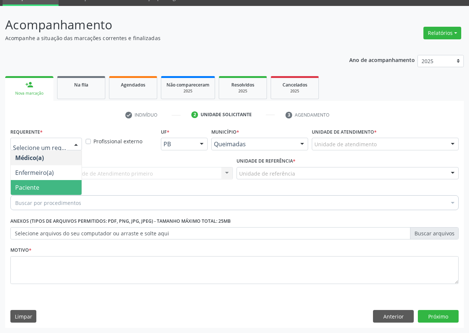
drag, startPoint x: 65, startPoint y: 188, endPoint x: 77, endPoint y: 188, distance: 12.2
click at [65, 188] on span "Paciente" at bounding box center [46, 187] width 71 height 15
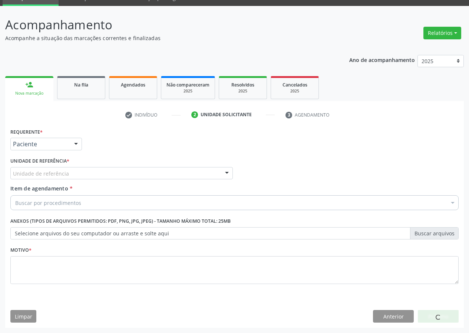
click at [224, 169] on div at bounding box center [226, 173] width 11 height 13
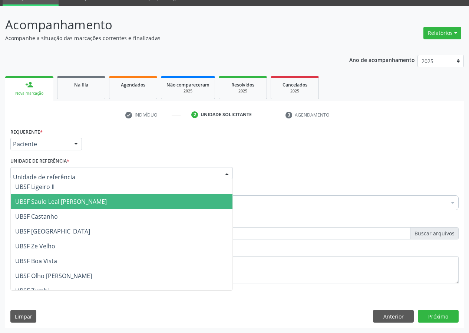
drag, startPoint x: 65, startPoint y: 200, endPoint x: 8, endPoint y: 211, distance: 57.9
click at [61, 200] on span "UBSF Saulo Leal [PERSON_NAME]" at bounding box center [61, 201] width 92 height 8
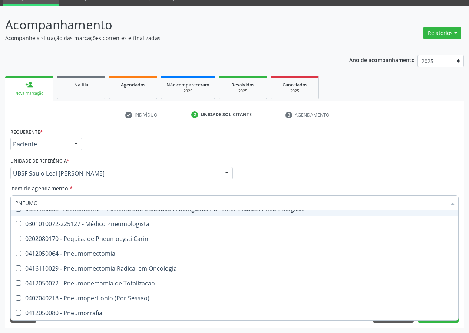
scroll to position [0, 0]
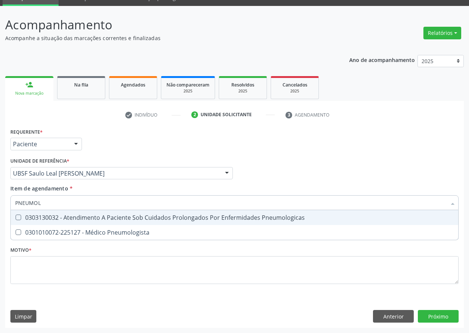
type input "PNEUMOLO"
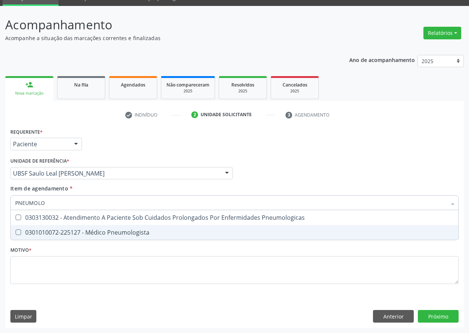
click at [17, 231] on Pneumologista at bounding box center [19, 232] width 6 height 6
click at [16, 231] on Pneumologista "checkbox" at bounding box center [13, 232] width 5 height 5
checkbox Pneumologista "true"
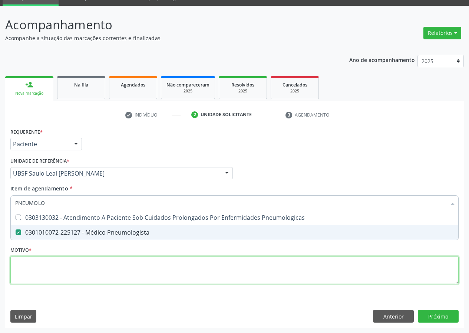
click at [32, 279] on div "Requerente * Paciente Médico(a) Enfermeiro(a) Paciente Nenhum resultado encontr…" at bounding box center [234, 210] width 448 height 168
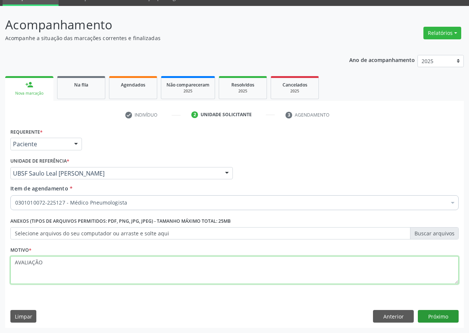
type textarea "AVALIAÇÃO"
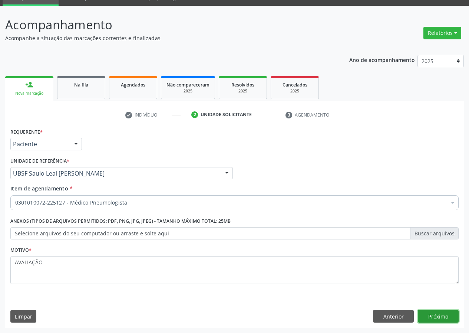
drag, startPoint x: 432, startPoint y: 315, endPoint x: 427, endPoint y: 315, distance: 4.8
click at [427, 315] on button "Próximo" at bounding box center [438, 316] width 41 height 13
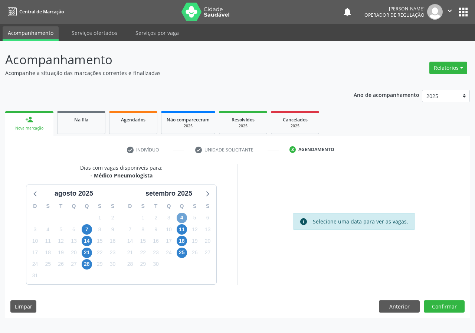
click at [182, 217] on span "4" at bounding box center [181, 217] width 10 height 10
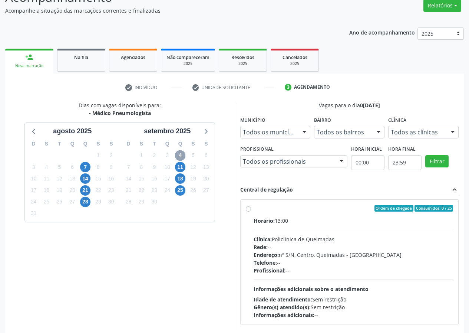
scroll to position [74, 0]
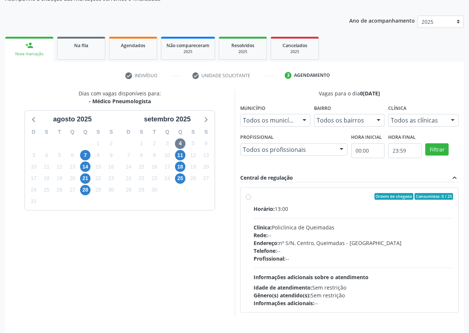
click at [254, 197] on label "Ordem de chegada Consumidos: 0 / 25 Horário: 13:00 Clínica: Policlinica de Quei…" at bounding box center [354, 250] width 200 height 114
click at [248, 197] on input "Ordem de chegada Consumidos: 0 / 25 Horário: 13:00 Clínica: Policlinica de Quei…" at bounding box center [248, 196] width 5 height 7
radio input "true"
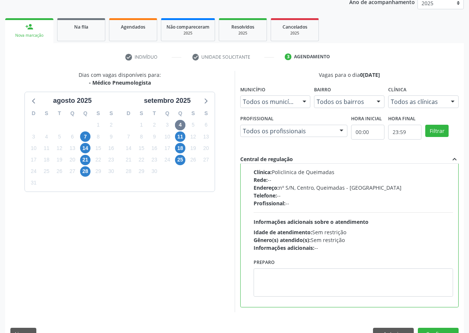
scroll to position [110, 0]
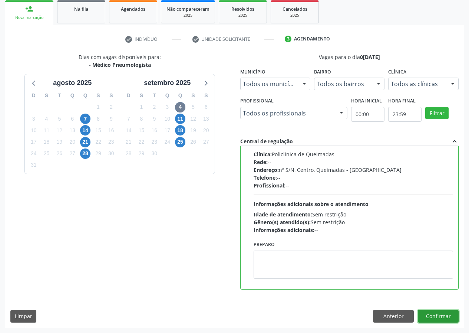
click at [442, 314] on button "Confirmar" at bounding box center [438, 316] width 41 height 13
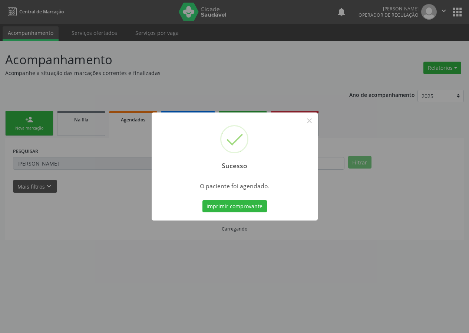
scroll to position [0, 0]
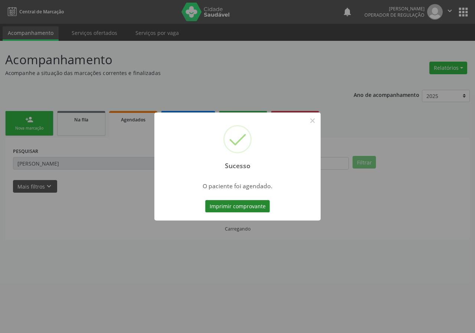
click at [245, 208] on button "Imprimir comprovante" at bounding box center [237, 206] width 65 height 13
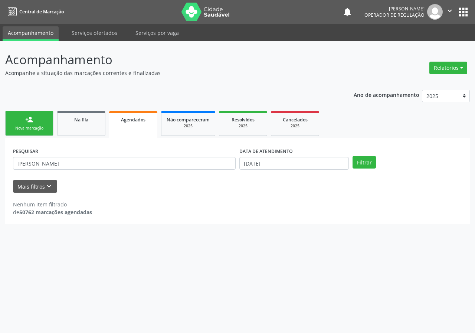
click at [22, 126] on div "Nova marcação" at bounding box center [29, 128] width 37 height 6
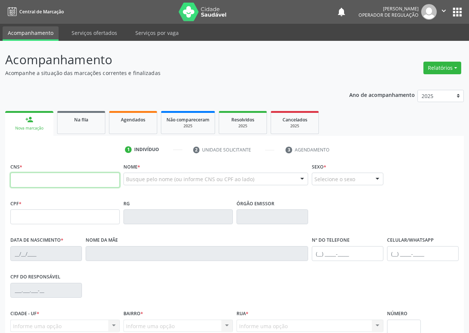
click at [22, 177] on input "text" at bounding box center [64, 179] width 109 height 15
click at [11, 182] on input "text" at bounding box center [64, 179] width 109 height 15
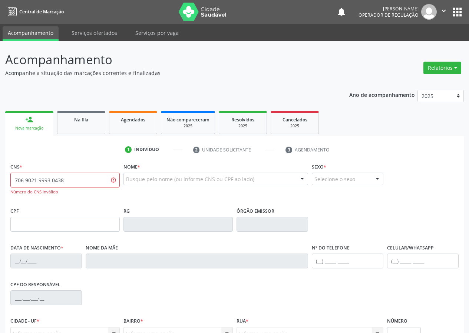
type input "706 9021 9993 0438"
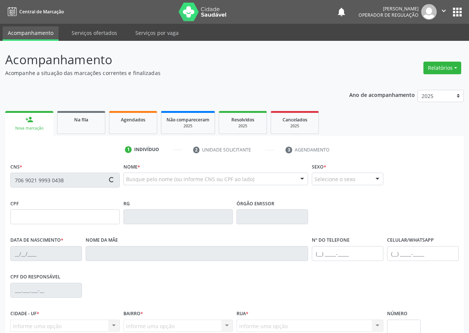
type input "138.203.514-42"
type input "05/10/1999"
type input "Josilvania Gomes de França Bezerra"
type input "(21) 99426-1195"
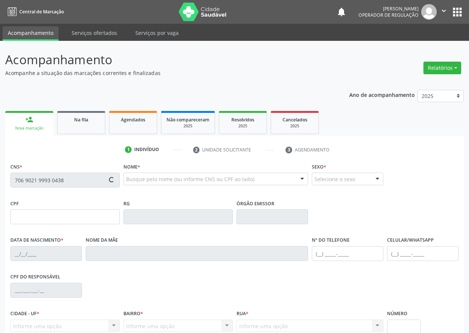
type input "49"
click at [16, 178] on input "text" at bounding box center [64, 179] width 109 height 15
type input "706 3027 8830 8478"
type input "040.835.184-56"
type input "[DATE]"
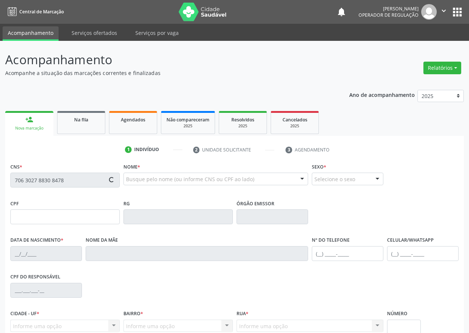
type input "Josefa Pereira da Silva"
type input "(83) 99303-2846"
type input "87"
type input "70"
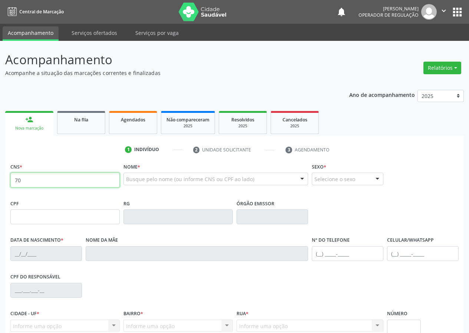
click at [25, 181] on input "70" at bounding box center [64, 179] width 109 height 15
drag, startPoint x: 27, startPoint y: 180, endPoint x: 17, endPoint y: 162, distance: 20.6
click at [0, 186] on div "Acompanhamento Acompanhe a situação das marcações correntes e finalizadas Relat…" at bounding box center [234, 221] width 469 height 361
drag, startPoint x: 24, startPoint y: 181, endPoint x: 0, endPoint y: 177, distance: 23.6
click at [6, 180] on div "CNS * Nome * Busque pelo nome (ou informe CNS ou CPF ao lado) Nenhum resultado …" at bounding box center [234, 279] width 459 height 236
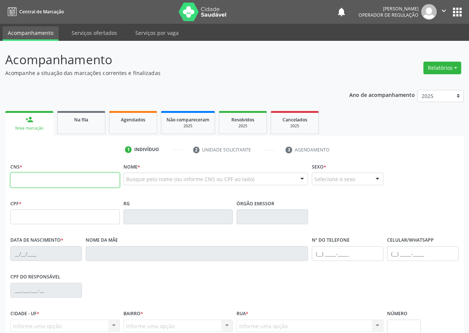
click at [16, 179] on input "text" at bounding box center [64, 179] width 109 height 15
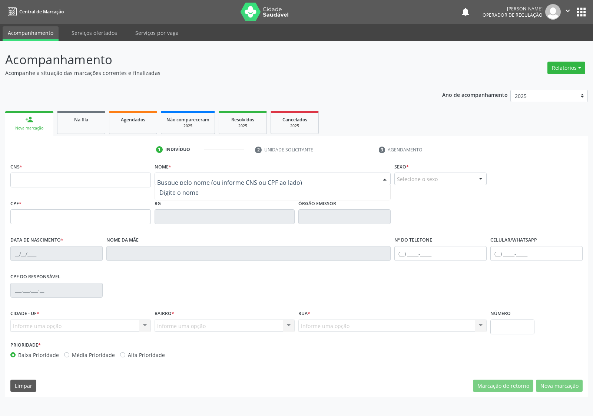
drag, startPoint x: 158, startPoint y: 176, endPoint x: 145, endPoint y: 169, distance: 15.1
click at [158, 176] on input "text" at bounding box center [266, 182] width 219 height 15
click at [19, 179] on input "text" at bounding box center [80, 179] width 141 height 15
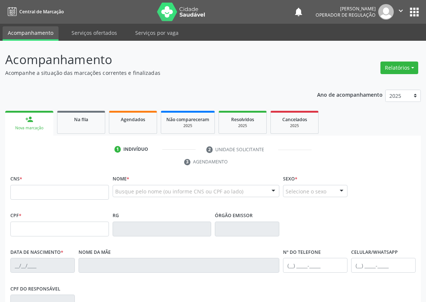
drag, startPoint x: 131, startPoint y: 191, endPoint x: 131, endPoint y: 183, distance: 7.8
drag, startPoint x: 262, startPoint y: 72, endPoint x: 145, endPoint y: 172, distance: 153.6
click at [259, 74] on p "Acompanhe a situação das marcações correntes e finalizadas" at bounding box center [150, 73] width 291 height 8
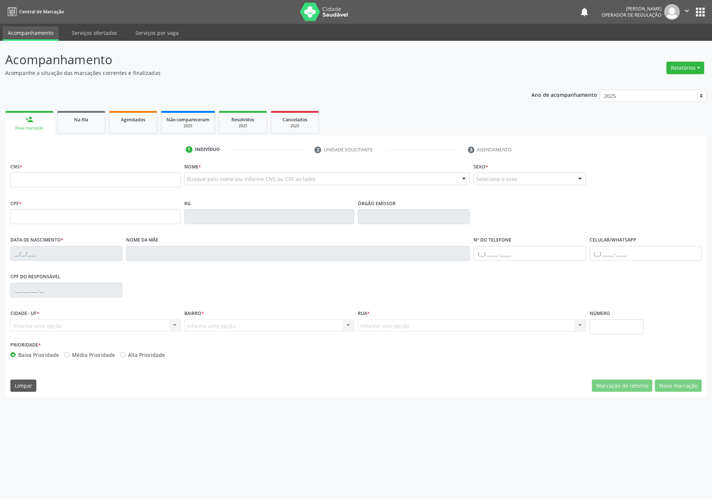
click at [328, 302] on div "Acompanhamento Acompanhe a situação das marcações correntes e finalizadas Relat…" at bounding box center [356, 270] width 712 height 458
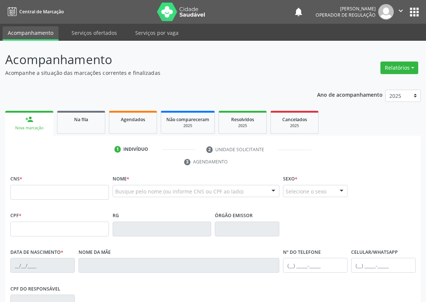
click at [45, 155] on ul "1 Indivíduo 2 Unidade solicitante 3 Agendamento" at bounding box center [213, 155] width 416 height 25
